Goal: Transaction & Acquisition: Book appointment/travel/reservation

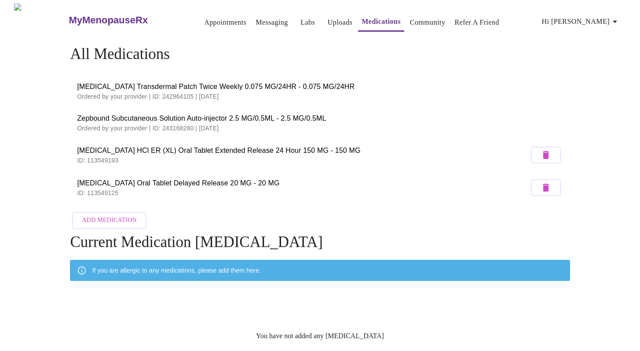
click at [204, 18] on link "Appointments" at bounding box center [225, 22] width 42 height 12
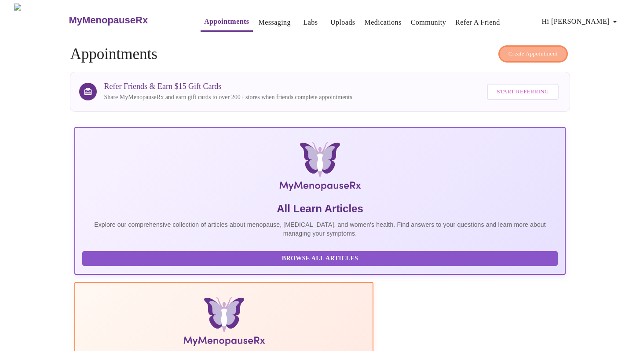
click at [538, 51] on span "Create Appointment" at bounding box center [532, 54] width 49 height 10
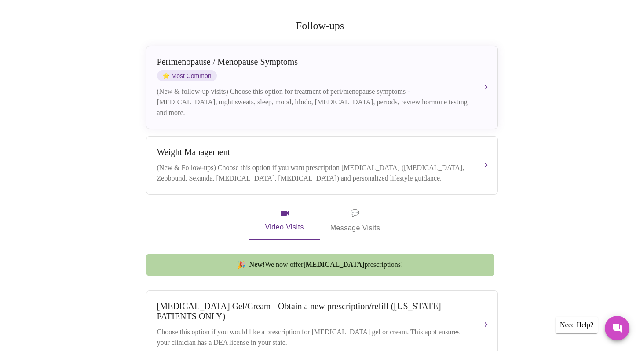
scroll to position [164, 0]
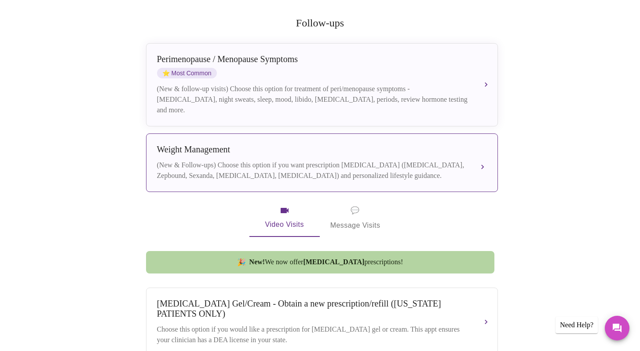
click at [411, 160] on div "(New & Follow-ups) Choose this option if you want prescription [MEDICAL_DATA] (…" at bounding box center [313, 170] width 312 height 21
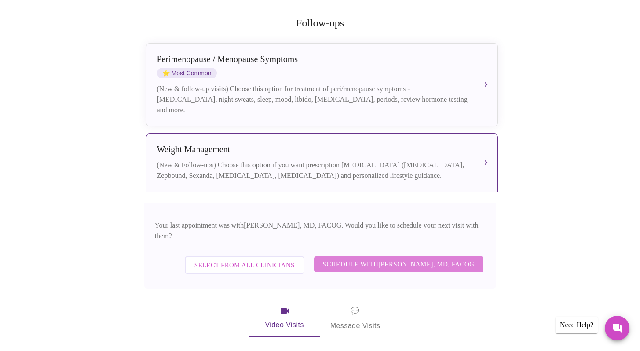
click at [373, 258] on span "Schedule with [PERSON_NAME], MD, FACOG" at bounding box center [399, 263] width 152 height 11
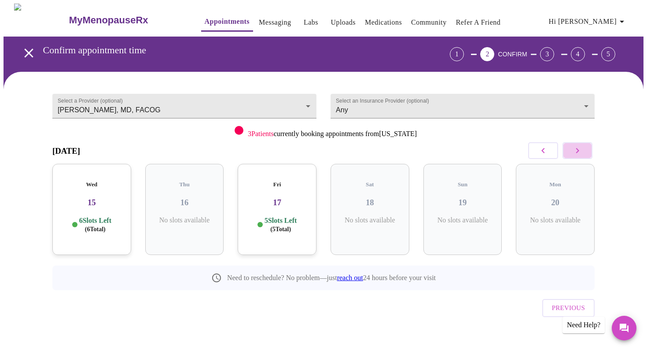
click at [577, 151] on icon "button" at bounding box center [577, 150] width 3 height 5
click at [576, 151] on icon "button" at bounding box center [577, 150] width 11 height 11
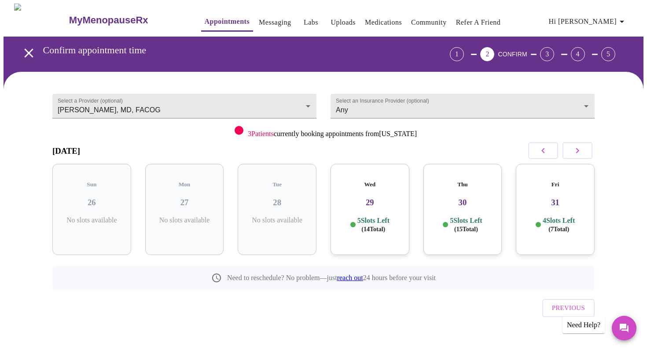
click at [383, 197] on h3 "29" at bounding box center [369, 202] width 65 height 10
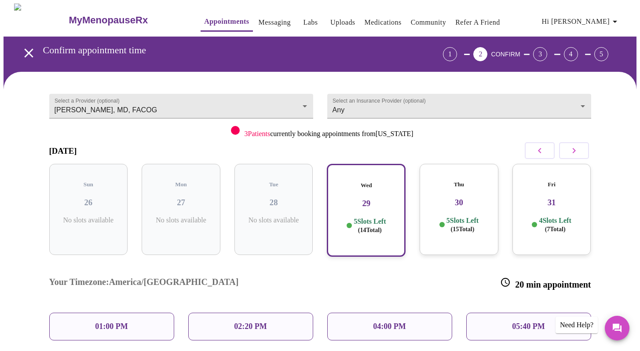
click at [376, 322] on p "04:00 PM" at bounding box center [389, 326] width 33 height 9
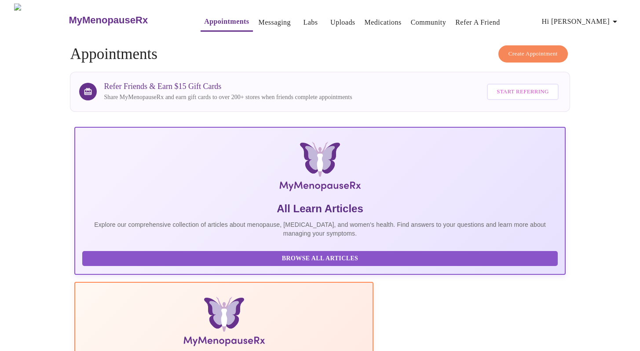
click at [259, 16] on link "Messaging" at bounding box center [275, 22] width 32 height 12
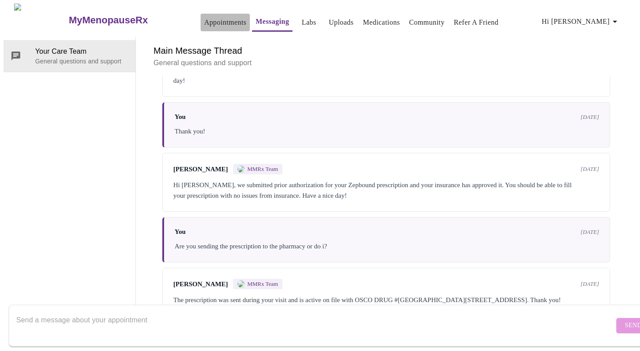
click at [204, 20] on link "Appointments" at bounding box center [225, 22] width 42 height 12
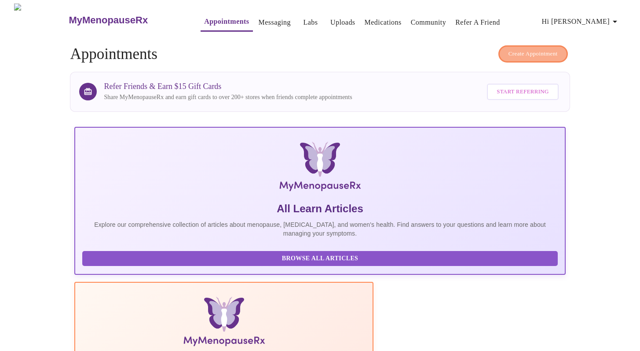
click at [528, 49] on span "Create Appointment" at bounding box center [532, 54] width 49 height 10
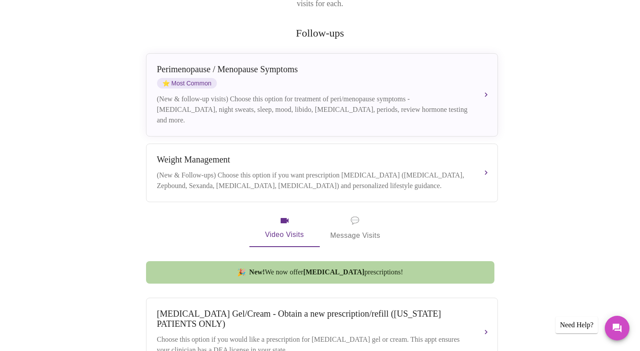
scroll to position [143, 0]
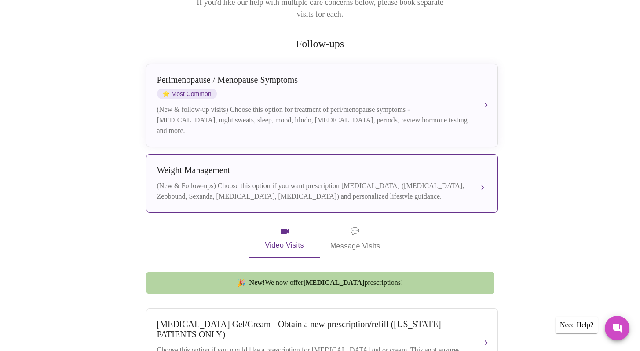
click at [303, 188] on div "(New & Follow-ups) Choose this option if you want prescription [MEDICAL_DATA] (…" at bounding box center [313, 190] width 312 height 21
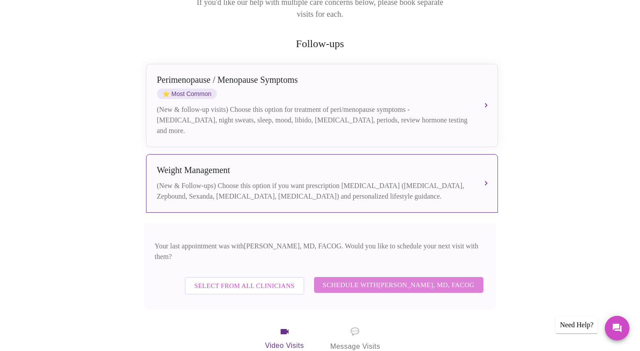
click at [431, 279] on span "Schedule with [PERSON_NAME], MD, FACOG" at bounding box center [399, 284] width 152 height 11
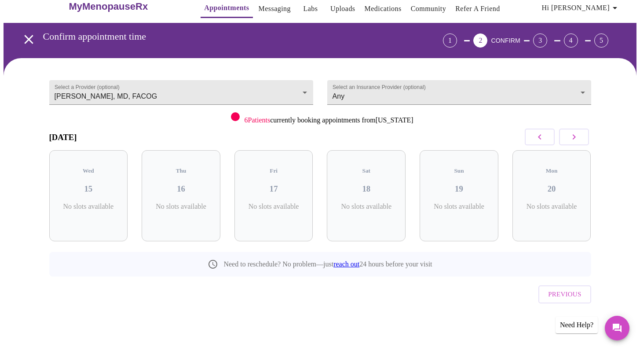
scroll to position [0, 0]
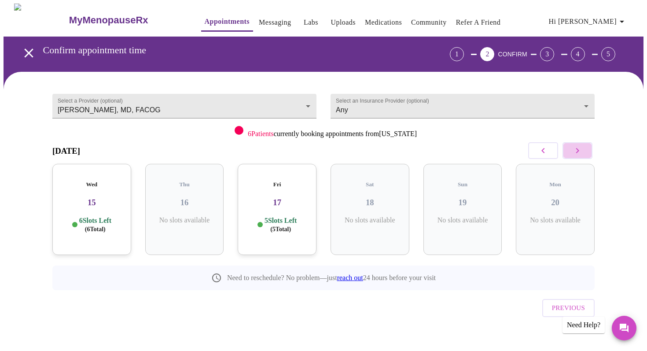
click at [579, 147] on icon "button" at bounding box center [577, 150] width 11 height 11
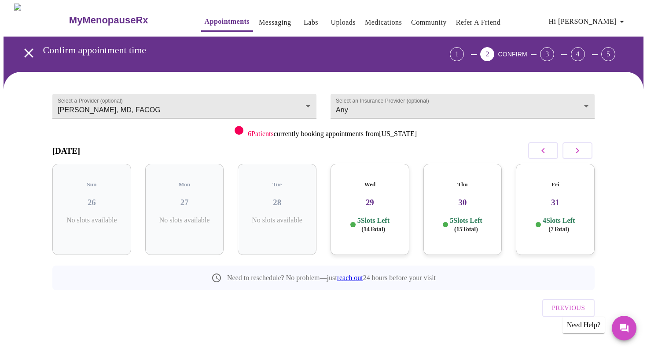
click at [389, 216] on p "5 Slots Left ( 14 Total)" at bounding box center [373, 224] width 32 height 17
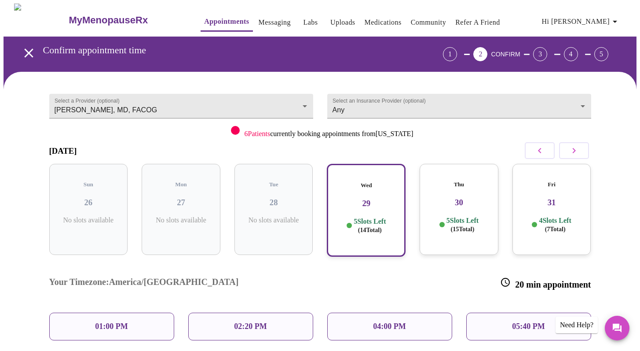
click at [376, 322] on p "04:00 PM" at bounding box center [389, 326] width 33 height 9
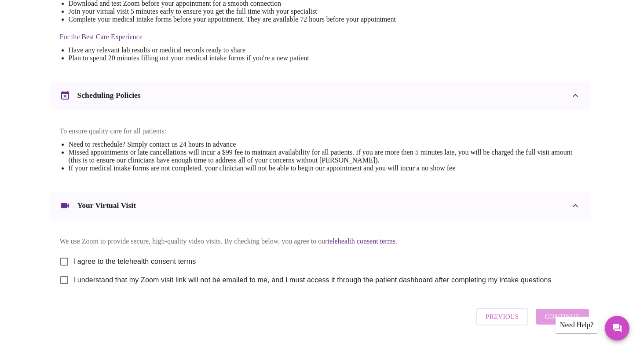
scroll to position [256, 0]
click at [66, 263] on input "I agree to the telehealth consent terms" at bounding box center [64, 261] width 18 height 18
checkbox input "true"
click at [65, 289] on input "I understand that my Zoom visit link will not be emailed to me, and I must acce…" at bounding box center [64, 279] width 18 height 18
checkbox input "true"
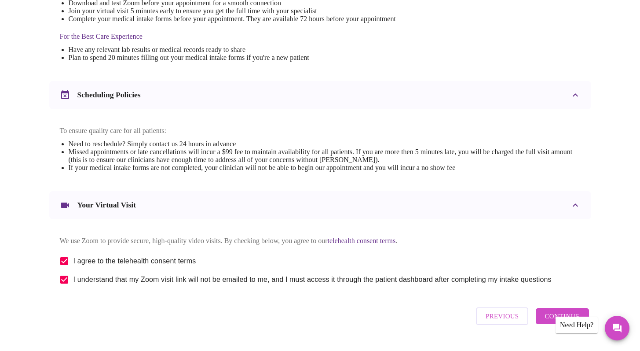
scroll to position [287, 0]
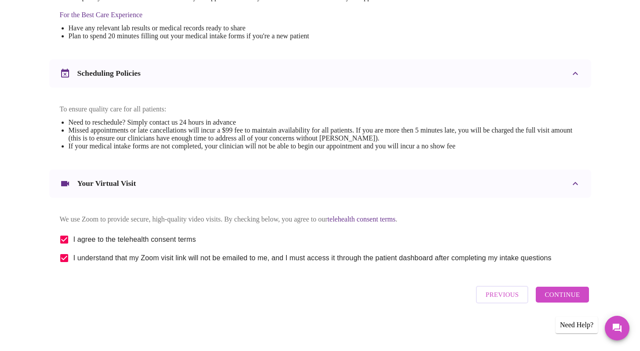
click at [547, 300] on span "Continue" at bounding box center [562, 294] width 35 height 11
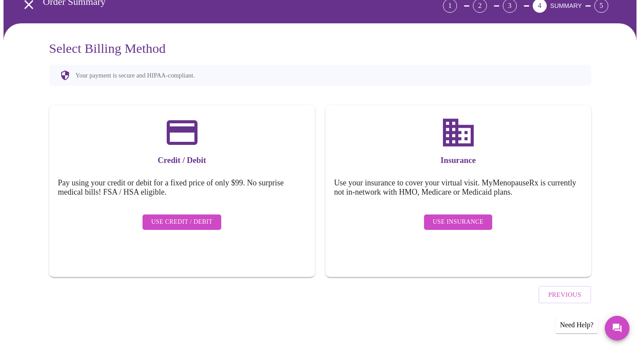
scroll to position [24, 0]
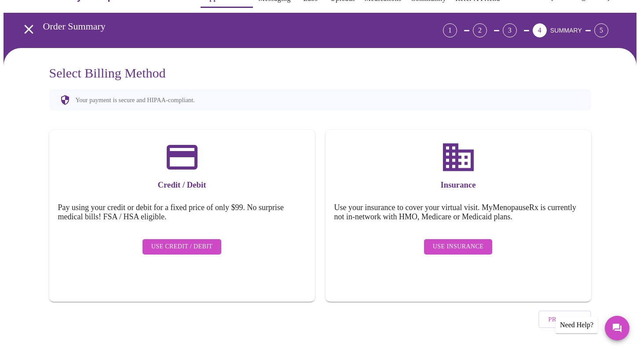
click at [452, 241] on span "Use Insurance" at bounding box center [458, 246] width 51 height 11
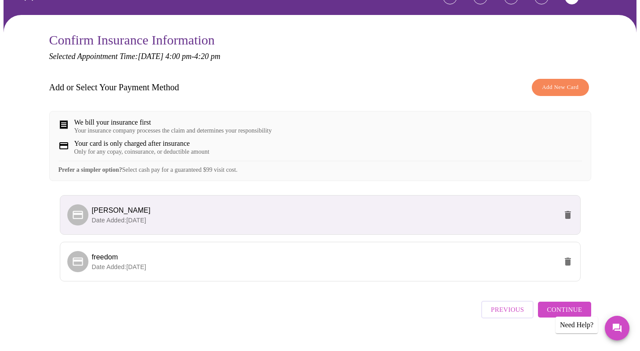
scroll to position [78, 0]
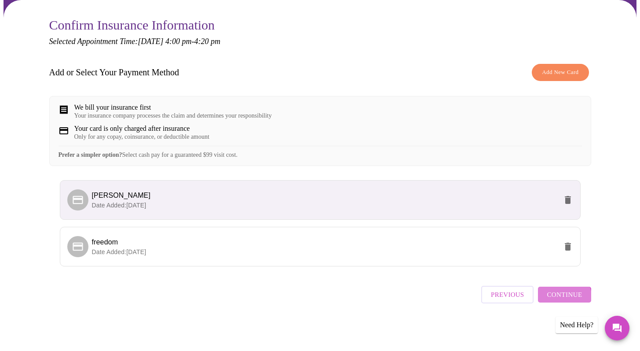
click at [560, 300] on span "Continue" at bounding box center [564, 294] width 35 height 11
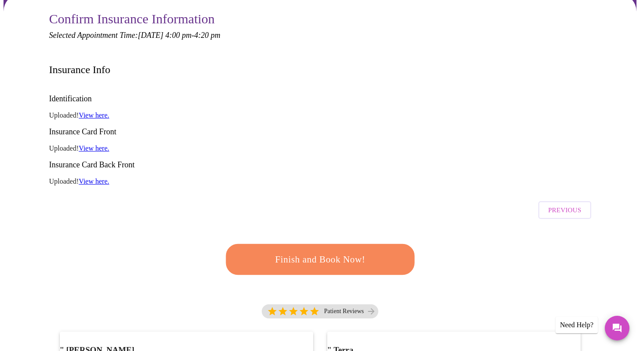
click at [369, 251] on span "Finish and Book Now!" at bounding box center [320, 259] width 163 height 16
